Goal: Information Seeking & Learning: Find specific page/section

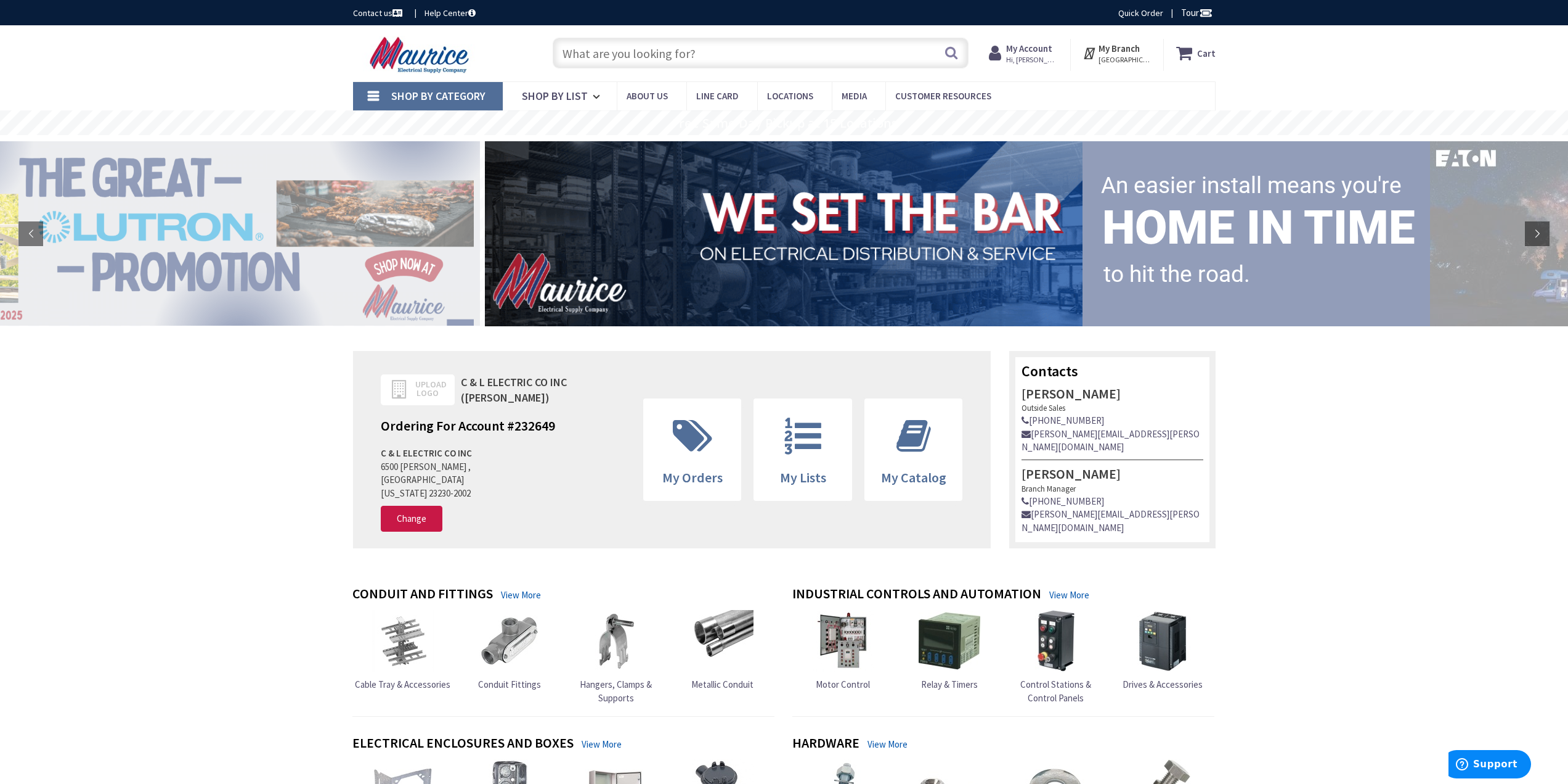
click at [1030, 51] on strong "My Account" at bounding box center [1029, 48] width 46 height 12
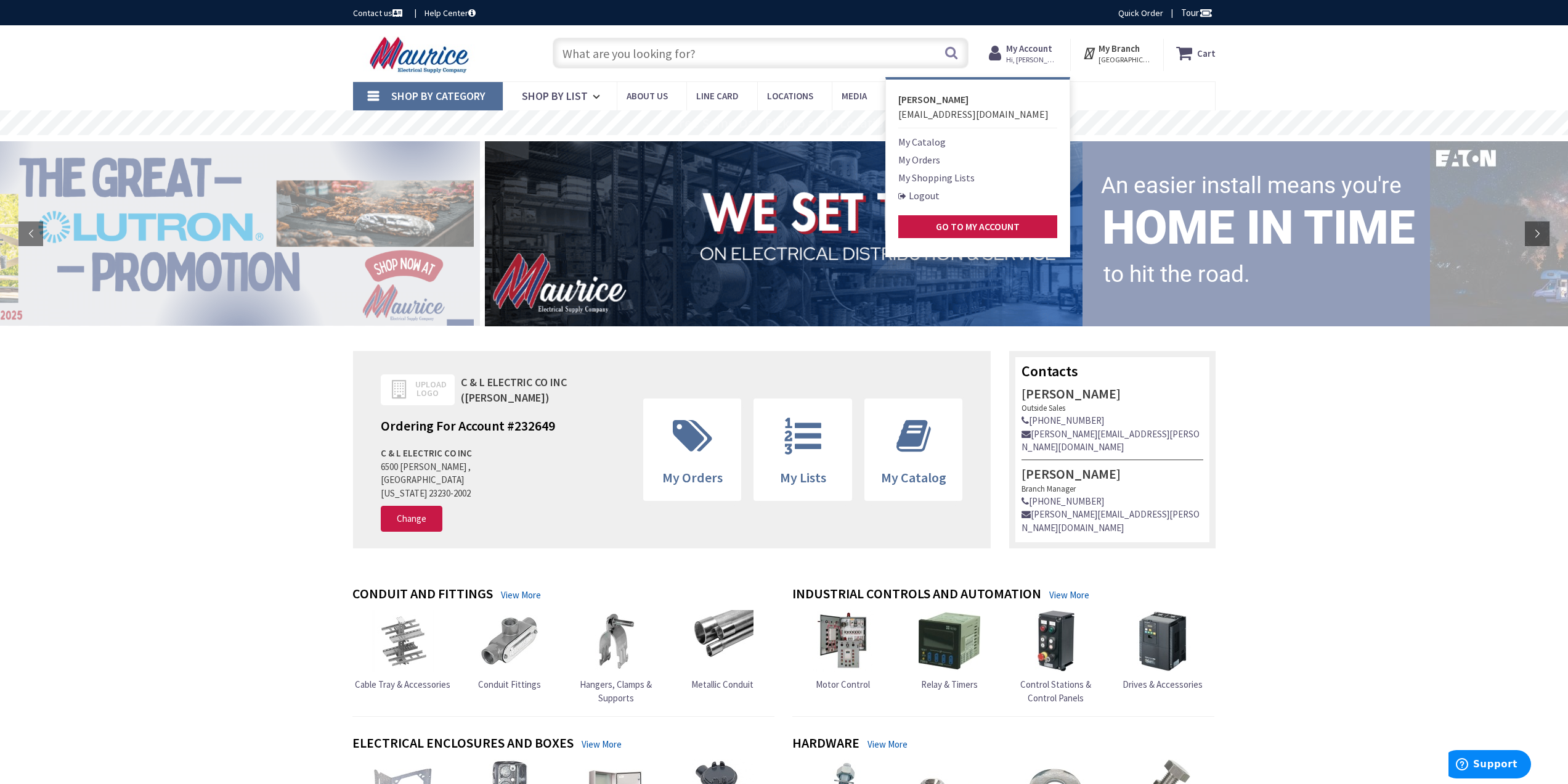
click at [755, 57] on input "text" at bounding box center [760, 52] width 416 height 31
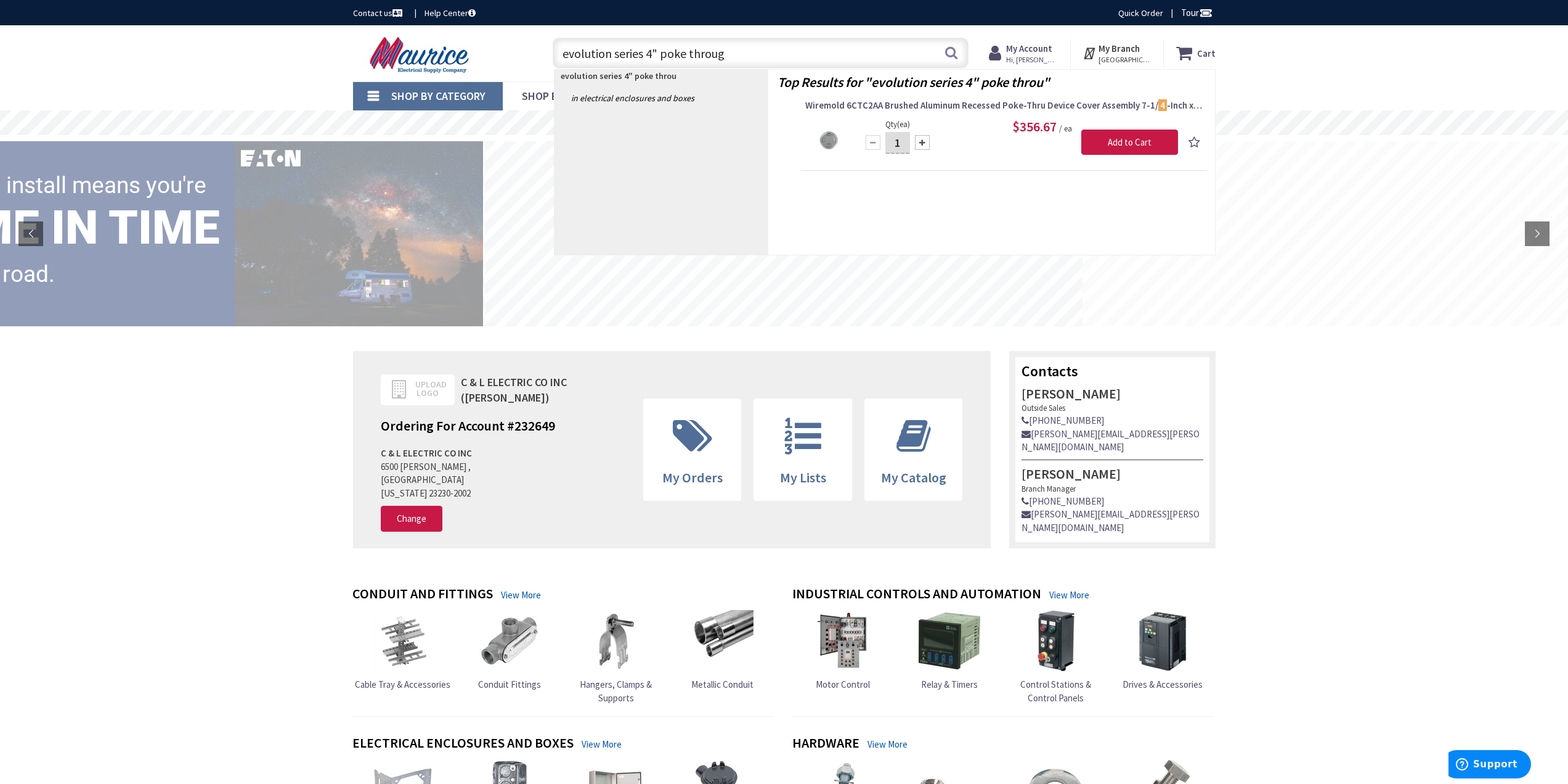
type input "evolution series 4" poke through"
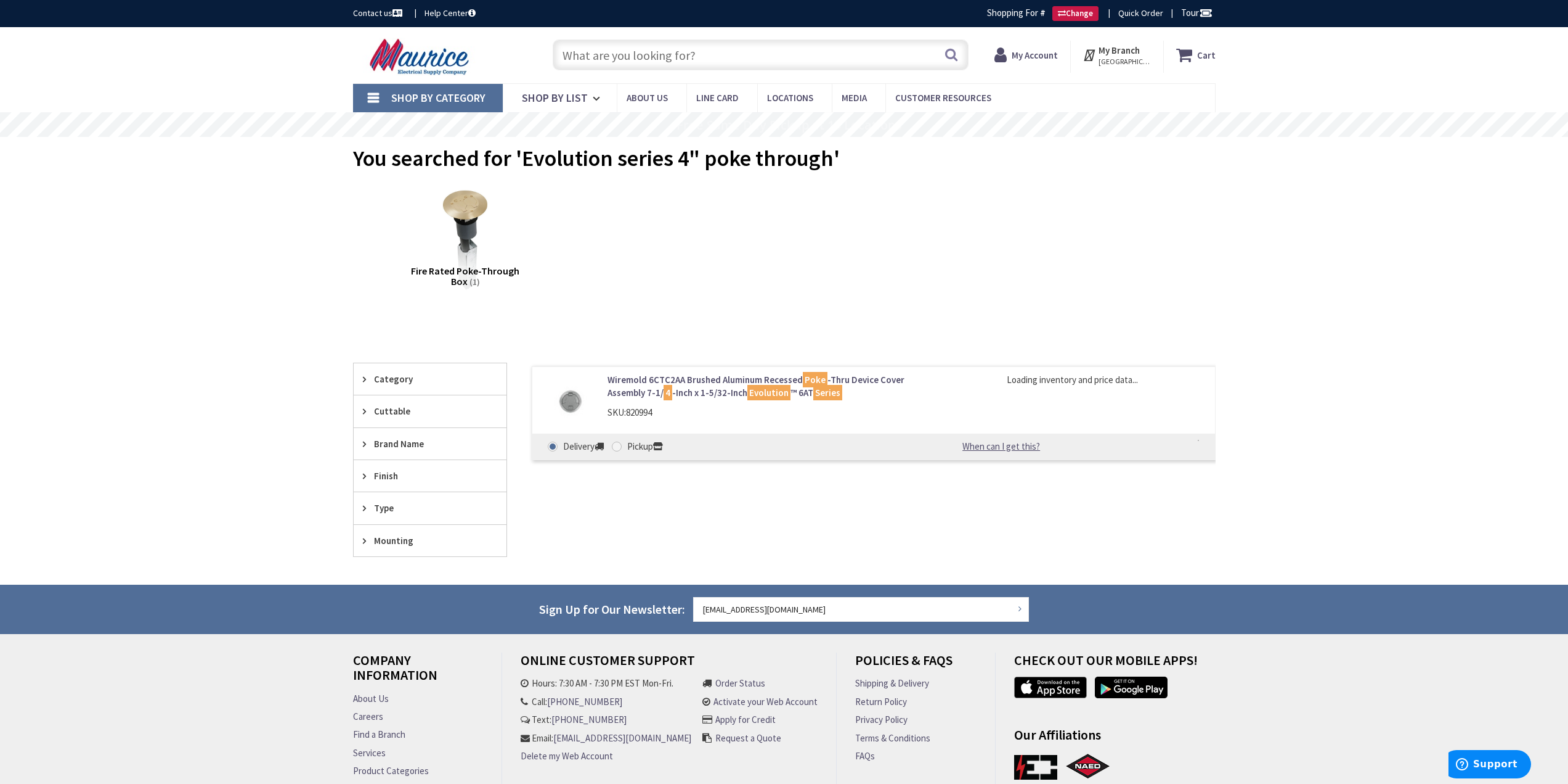
click at [440, 272] on span "Fire Rated Poke-Through Box" at bounding box center [466, 276] width 108 height 23
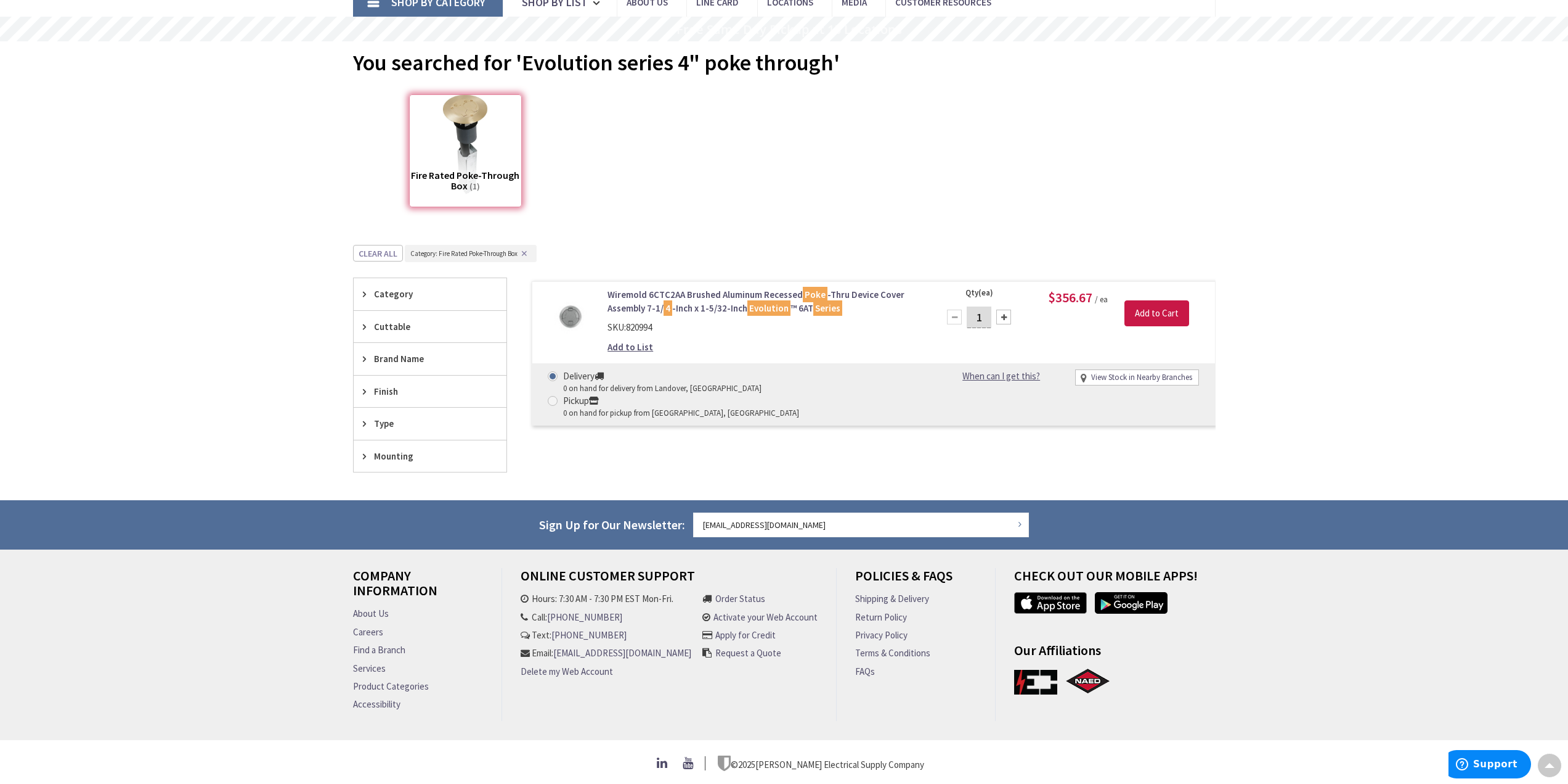
click at [756, 169] on div "Fire Rated Poke-Through Box (1)" at bounding box center [784, 154] width 819 height 133
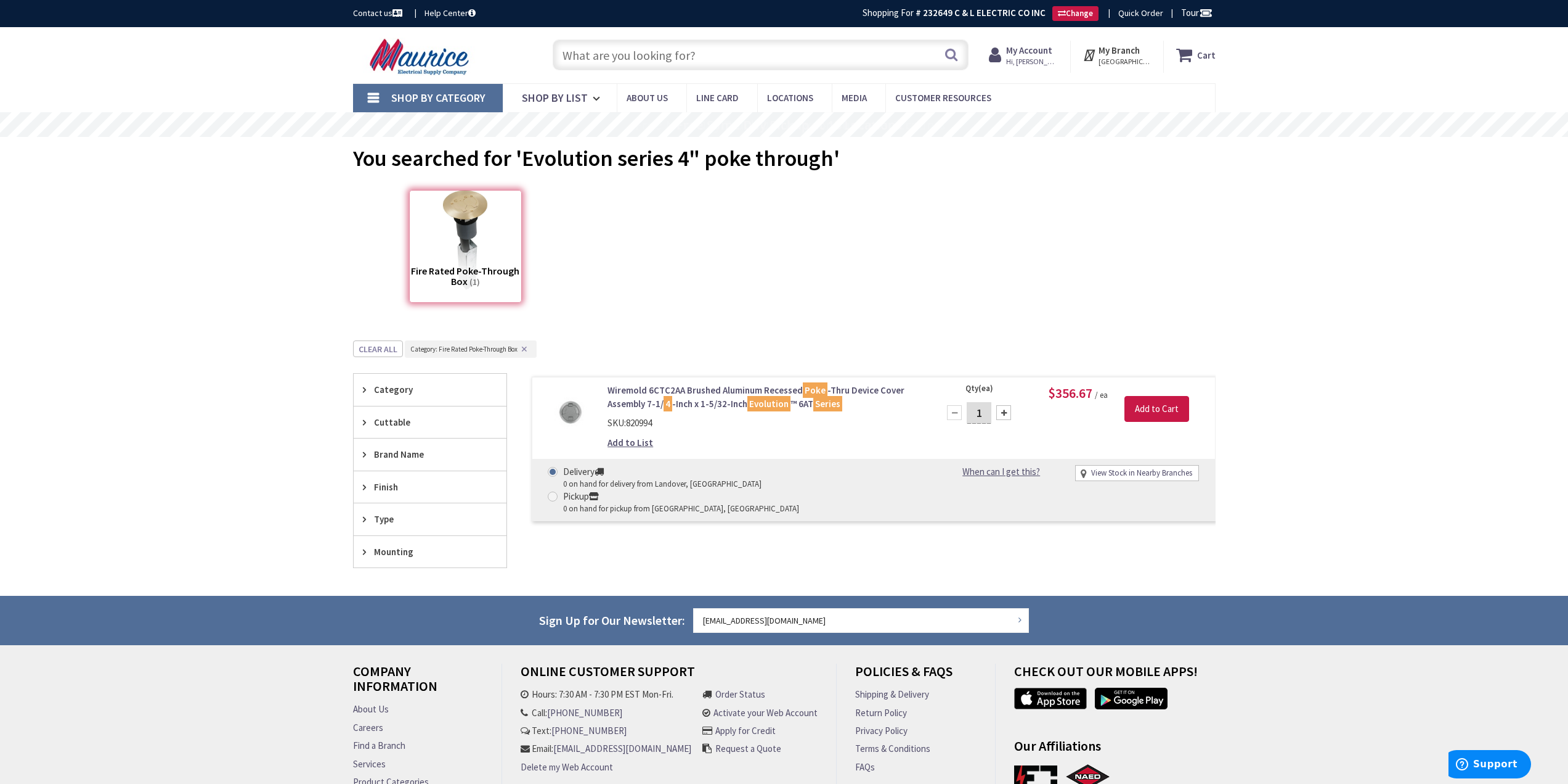
click at [697, 55] on input "text" at bounding box center [760, 54] width 416 height 31
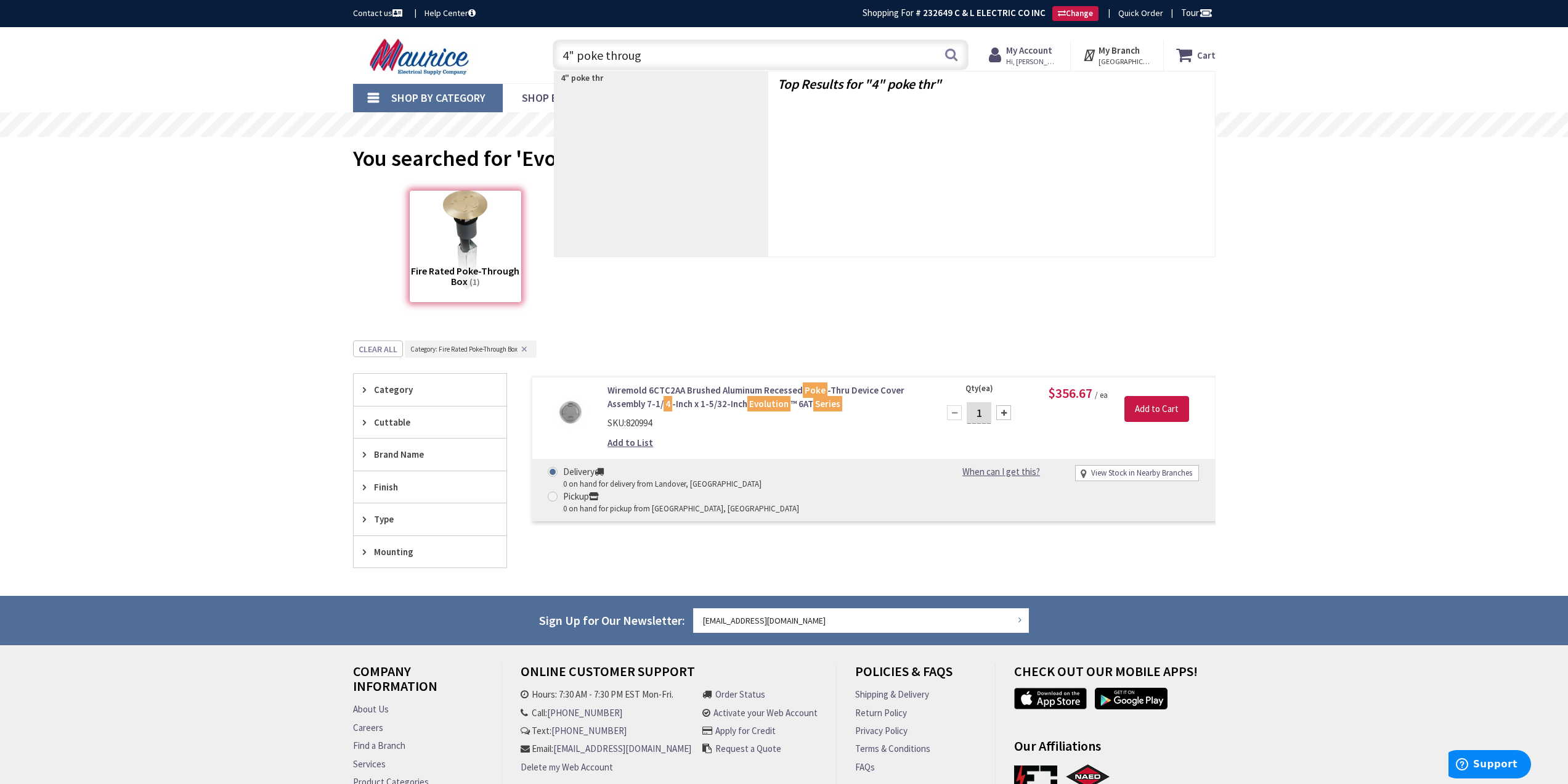
type input "4" poke through"
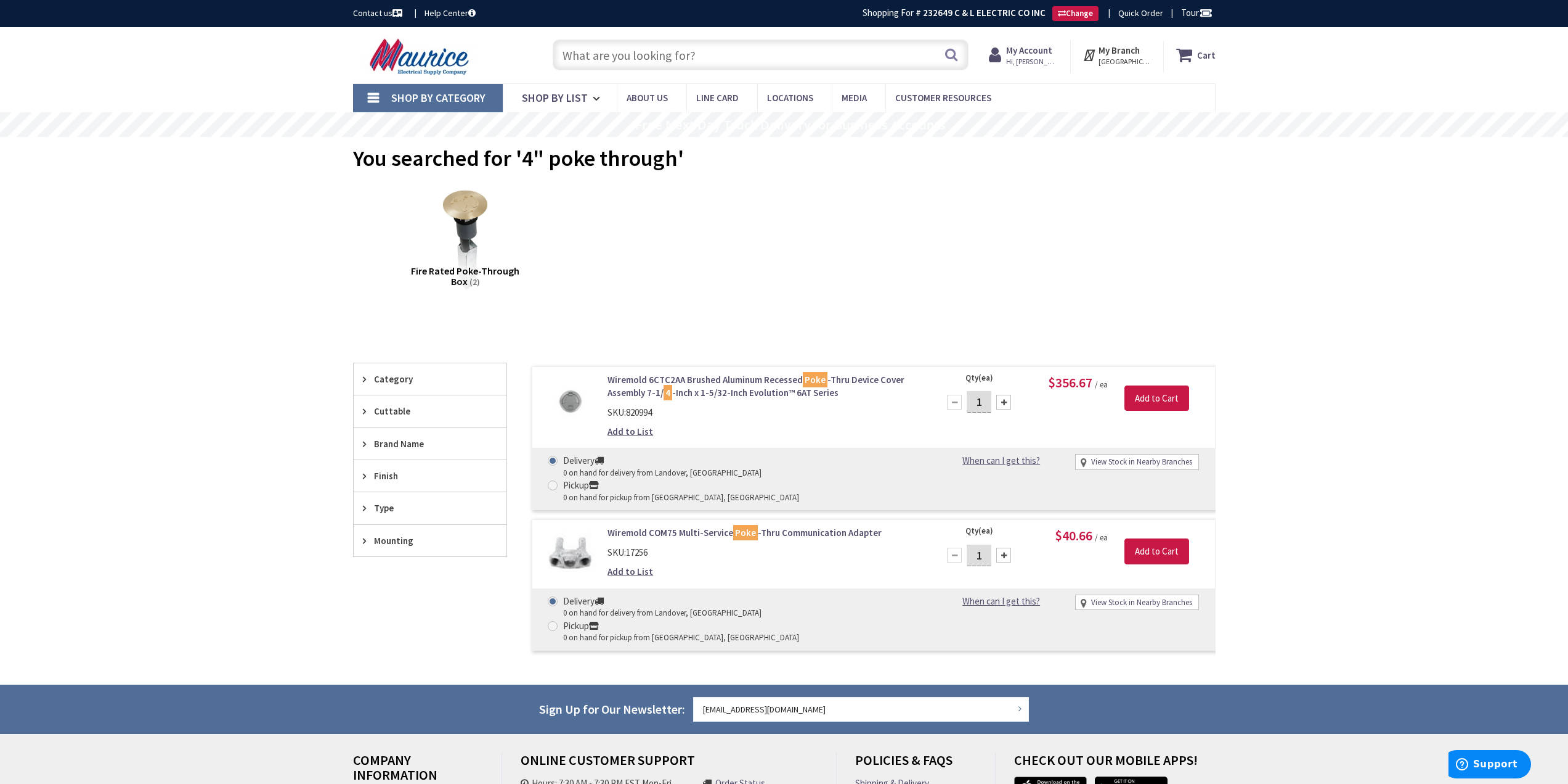
drag, startPoint x: 755, startPoint y: 63, endPoint x: 633, endPoint y: 67, distance: 122.1
click at [633, 67] on input "text" at bounding box center [760, 54] width 416 height 31
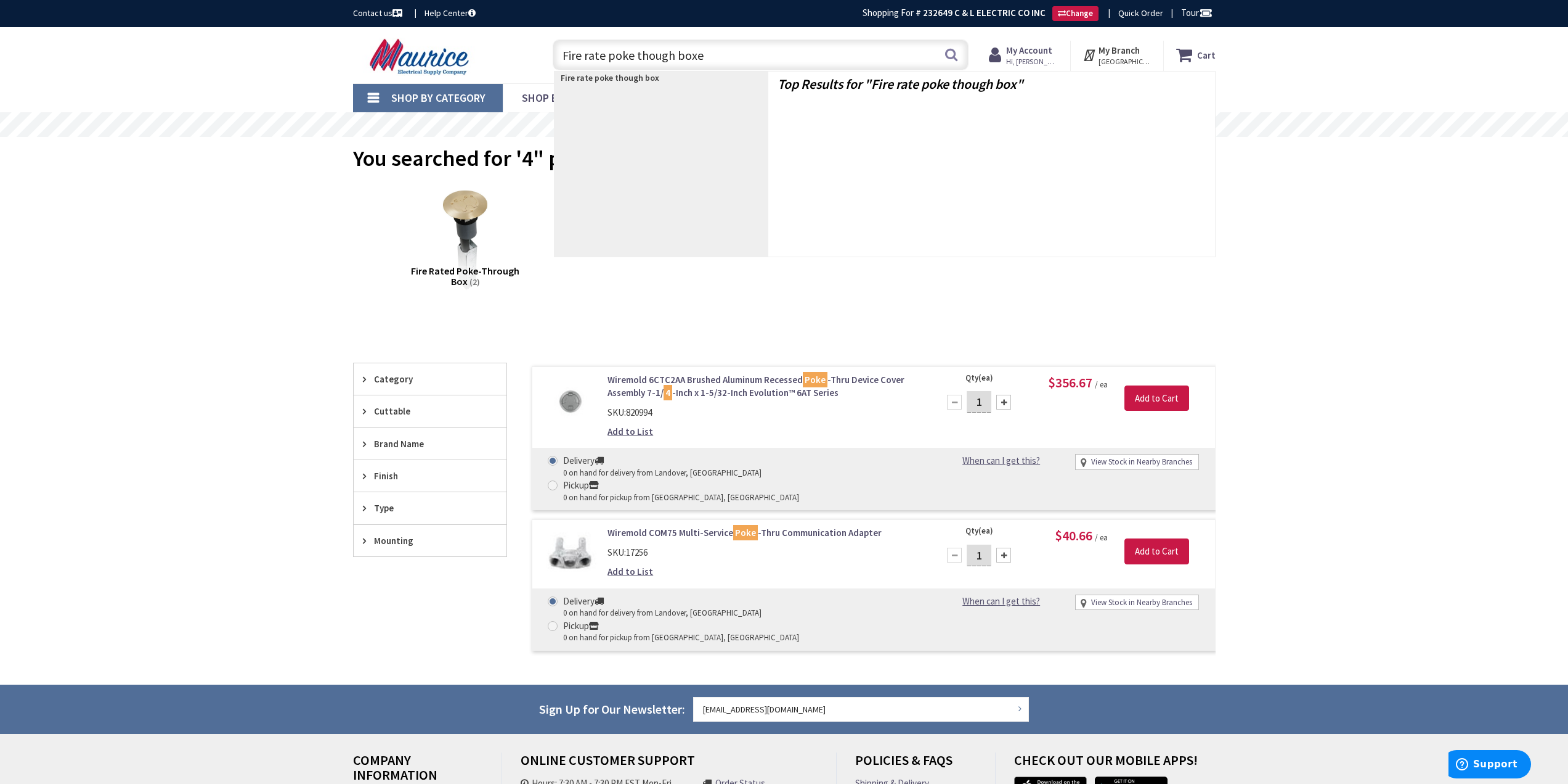
type input "Fire rate poke though boxes"
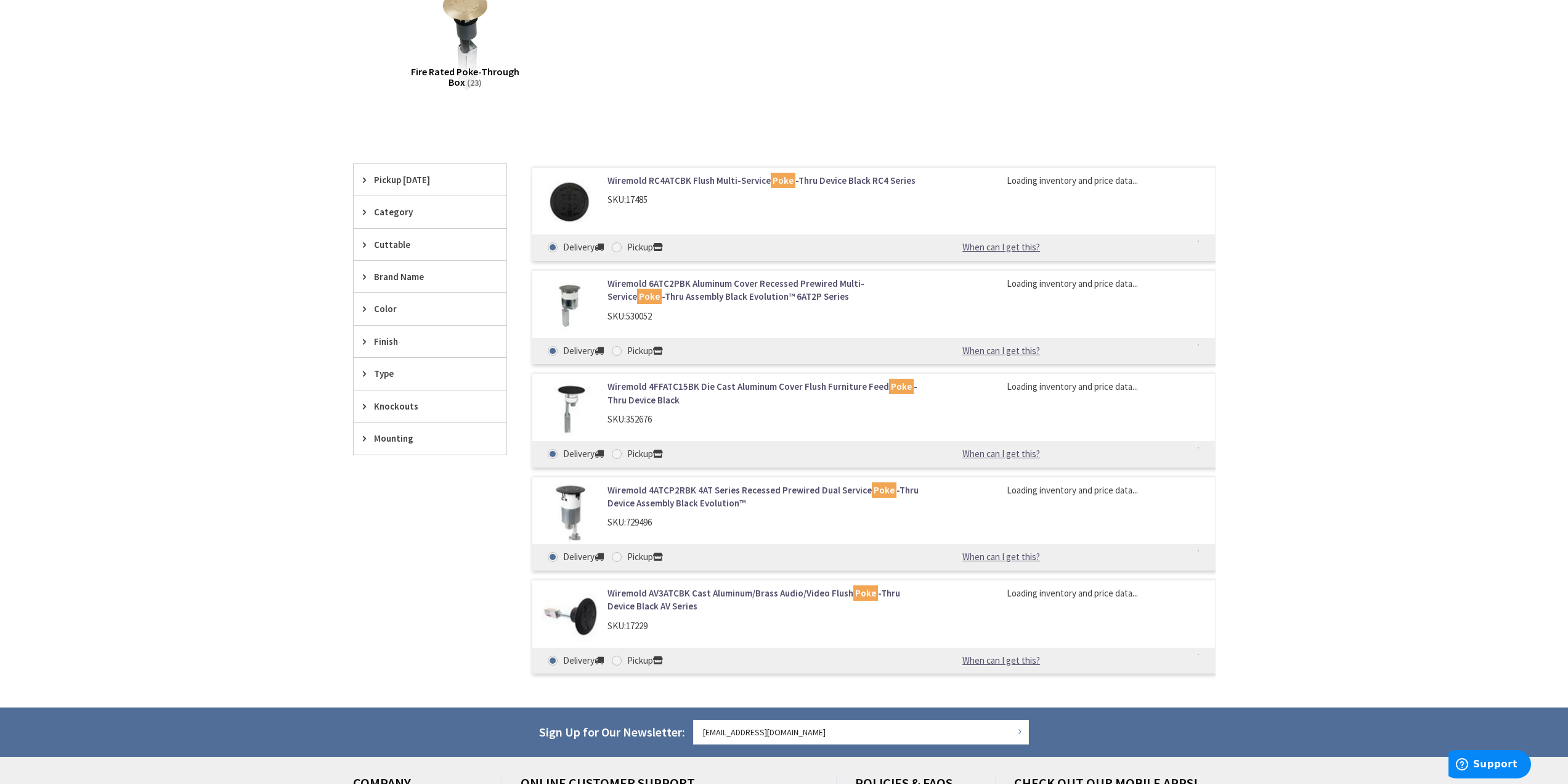
scroll to position [249, 0]
